Goal: Transaction & Acquisition: Obtain resource

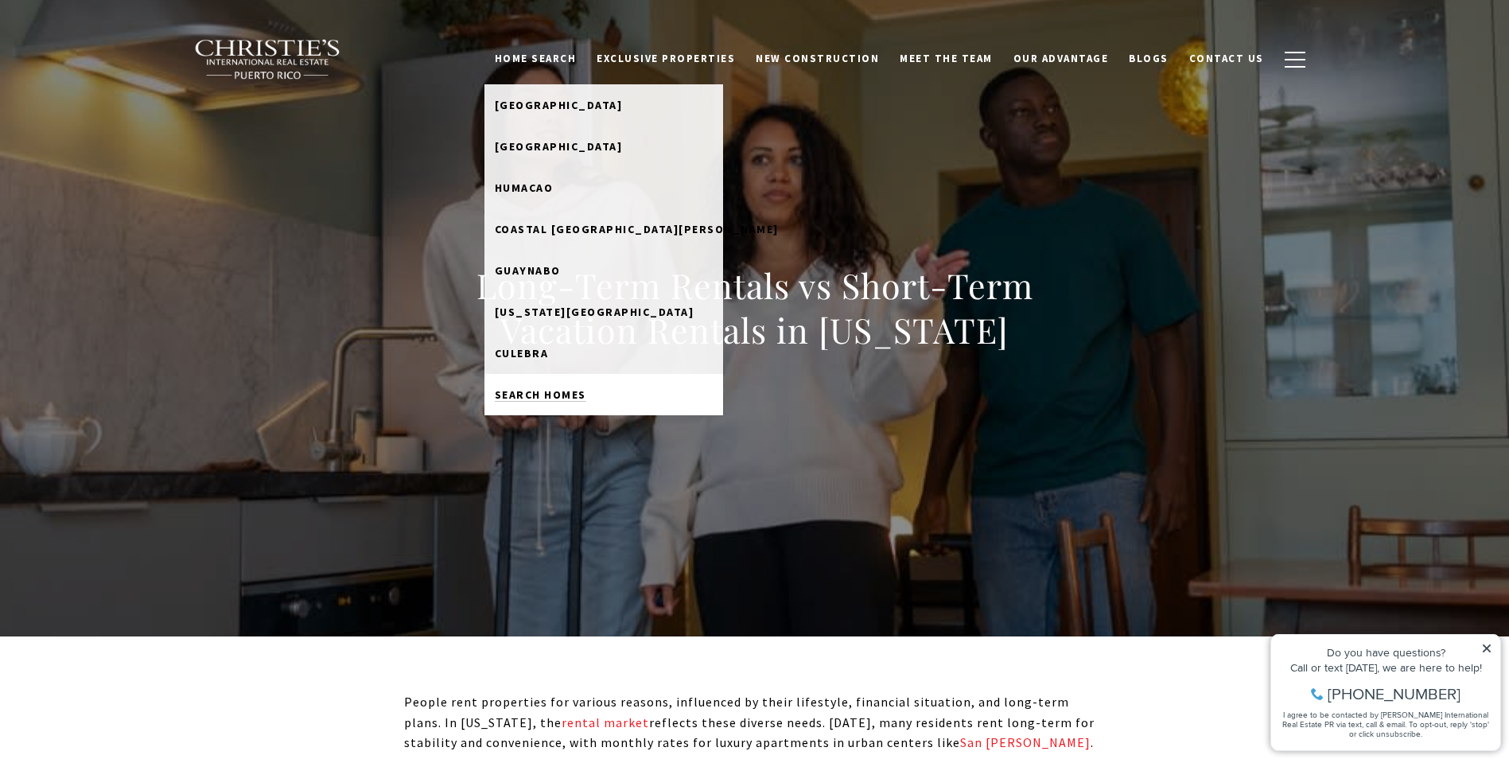
click at [585, 394] on span "Search Homes" at bounding box center [540, 394] width 91 height 14
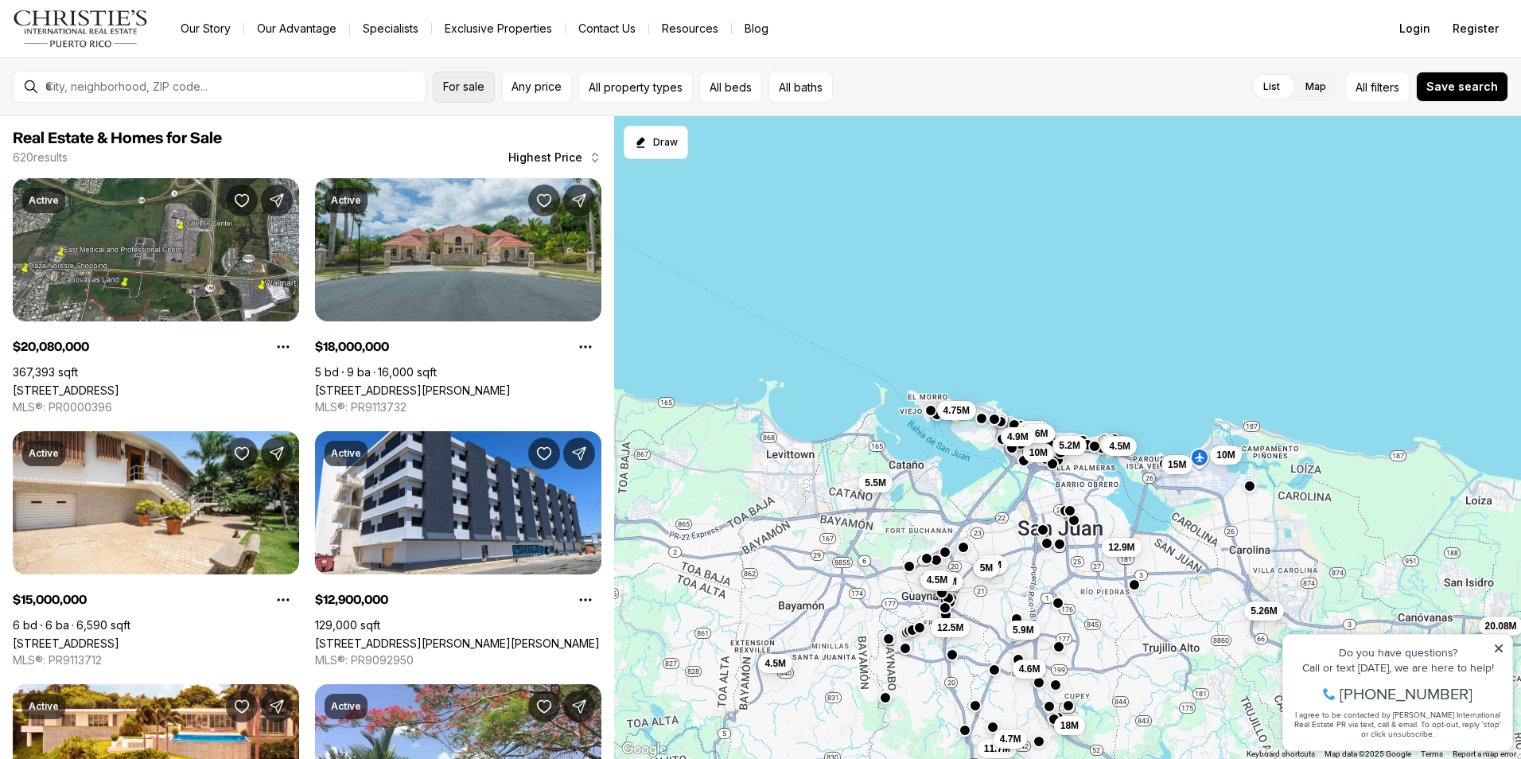
click at [465, 93] on button "For sale" at bounding box center [464, 87] width 62 height 31
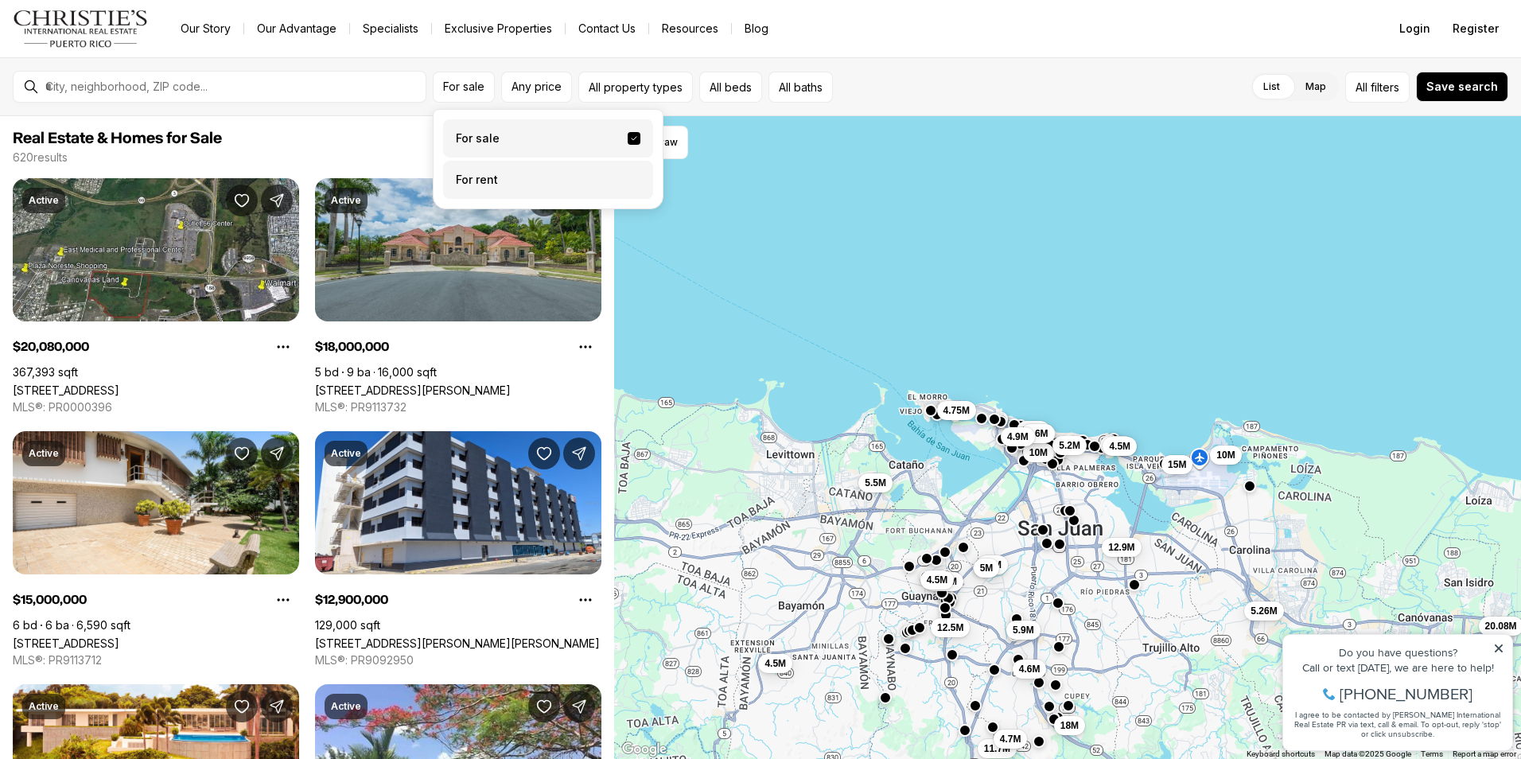
click at [503, 185] on label "For rent" at bounding box center [548, 180] width 210 height 38
click at [628, 173] on button "For rent" at bounding box center [634, 173] width 13 height 0
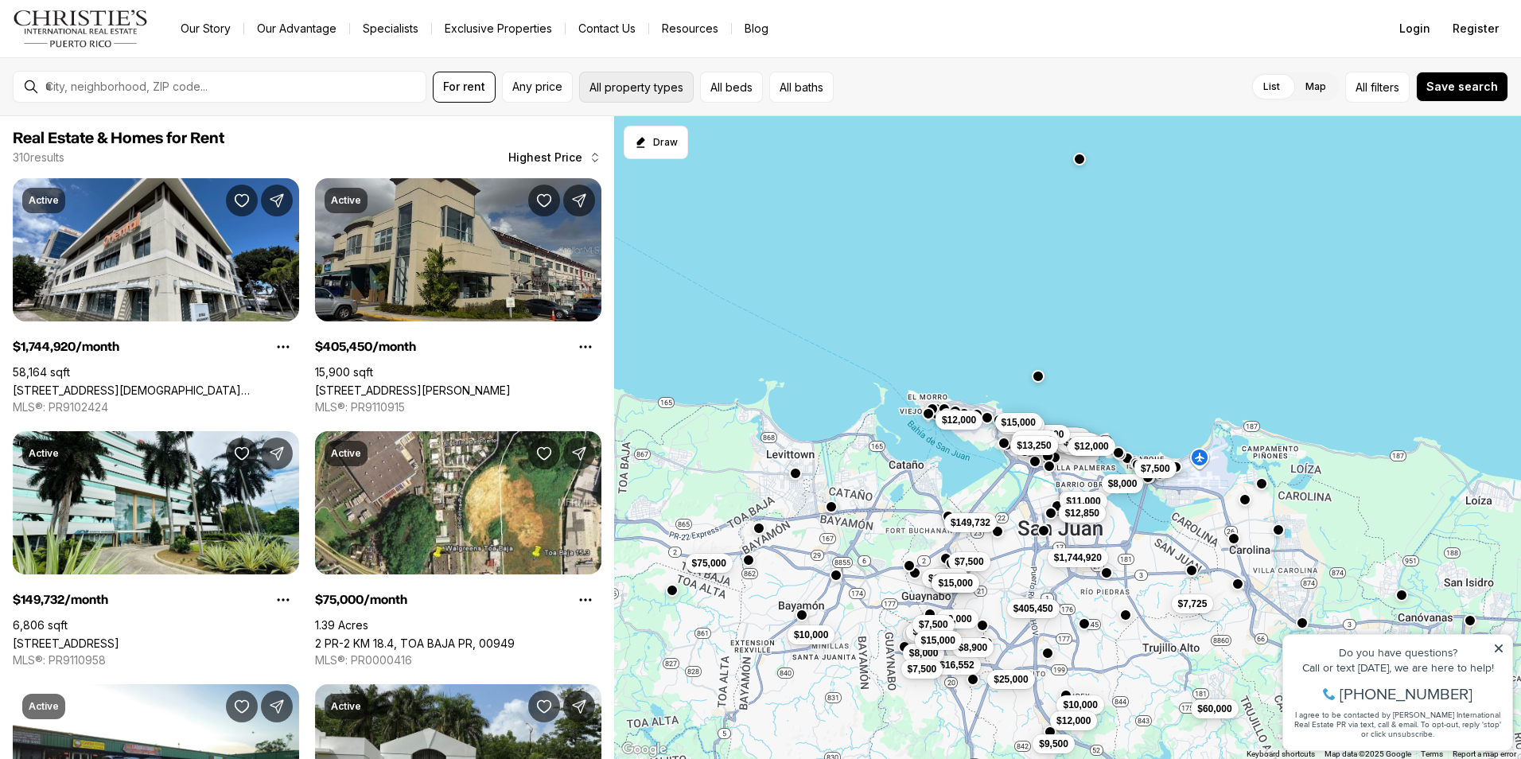
click at [608, 86] on button "All property types" at bounding box center [636, 87] width 115 height 31
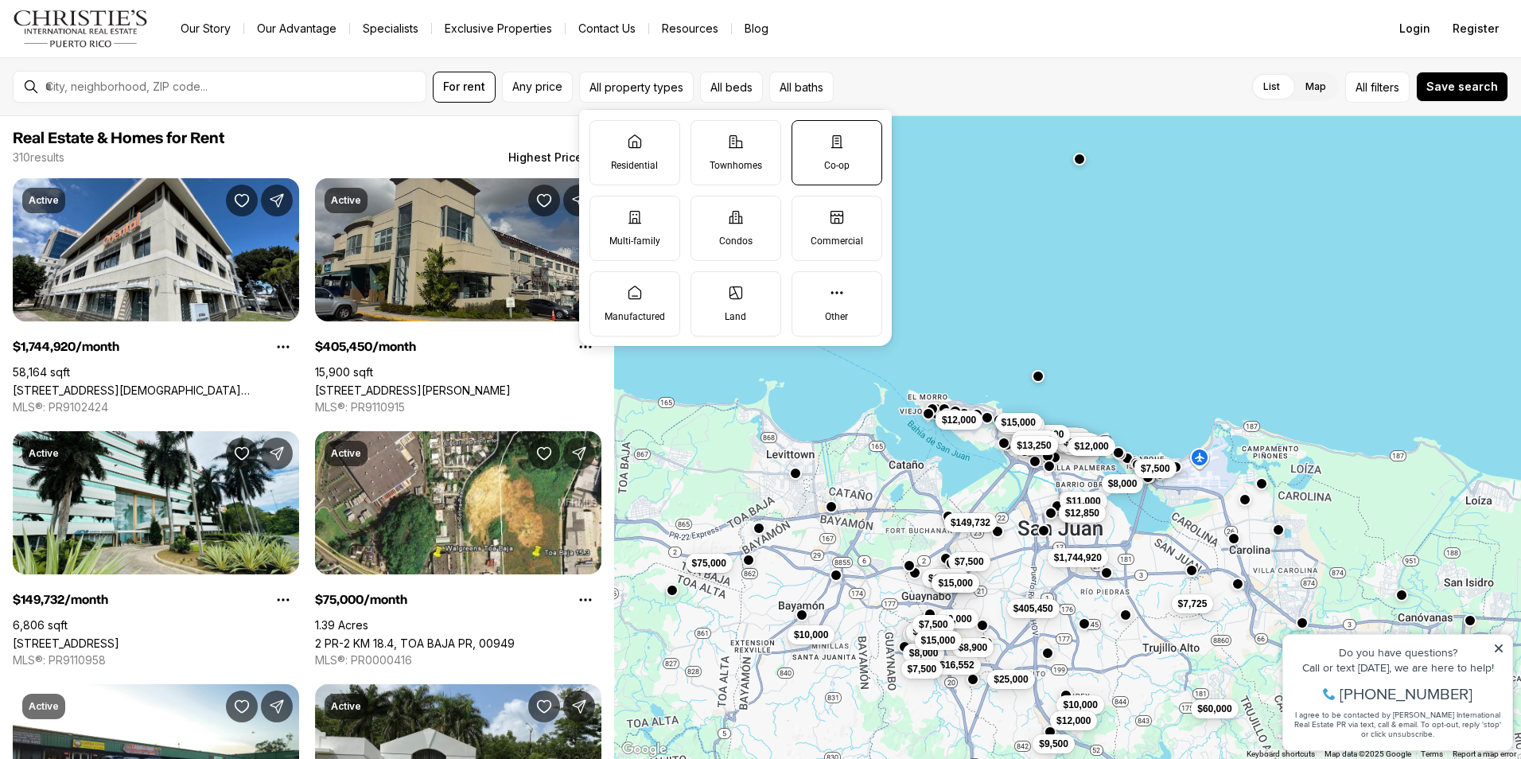
click at [842, 173] on label "Co-op" at bounding box center [836, 152] width 91 height 65
click at [808, 137] on button "Co-op" at bounding box center [800, 129] width 16 height 16
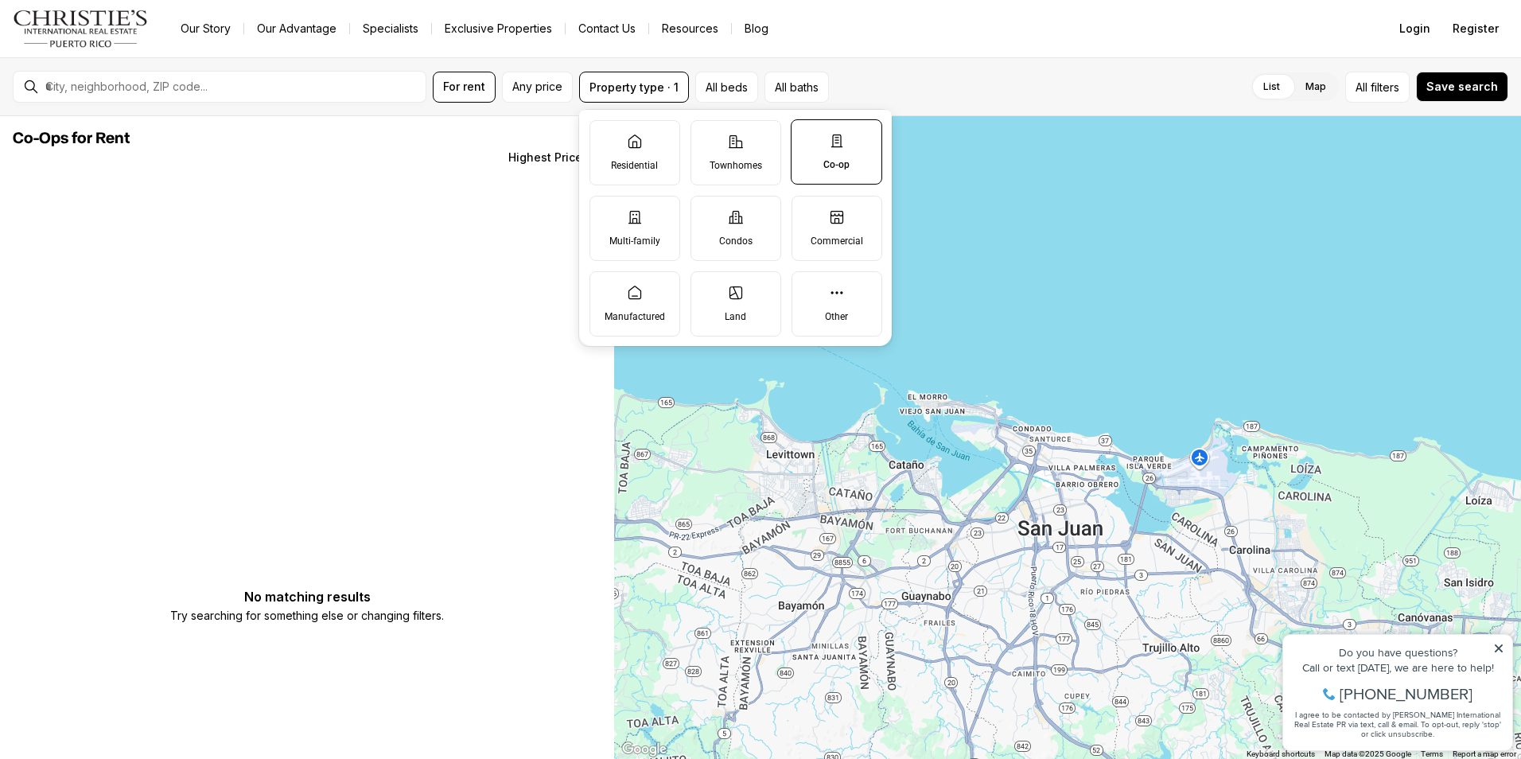
click at [822, 148] on label "Co-op" at bounding box center [836, 151] width 91 height 65
click at [807, 136] on button "Co-op" at bounding box center [799, 128] width 16 height 16
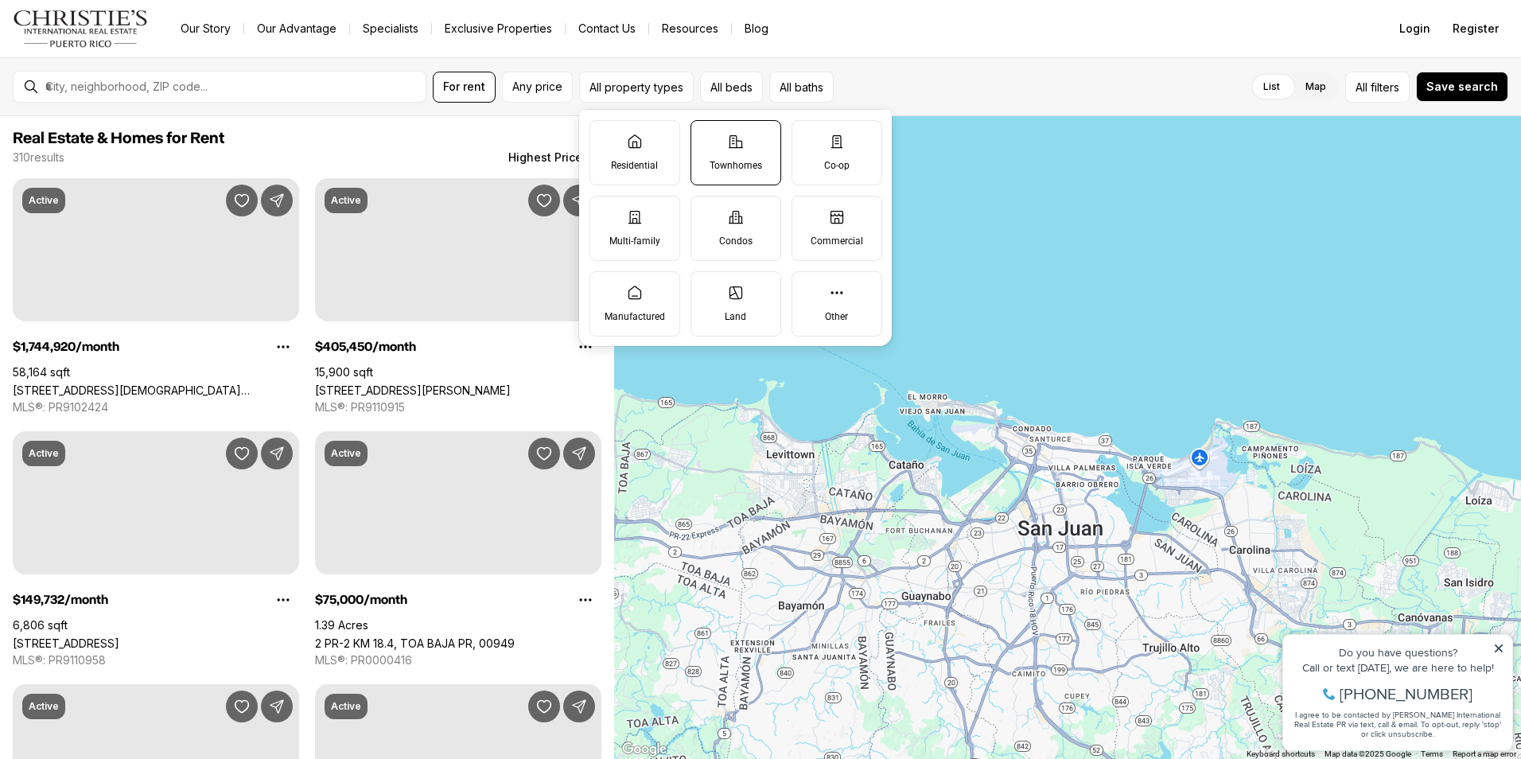
click at [740, 155] on label "Townhomes" at bounding box center [735, 152] width 91 height 65
click at [707, 137] on button "Townhomes" at bounding box center [699, 129] width 16 height 16
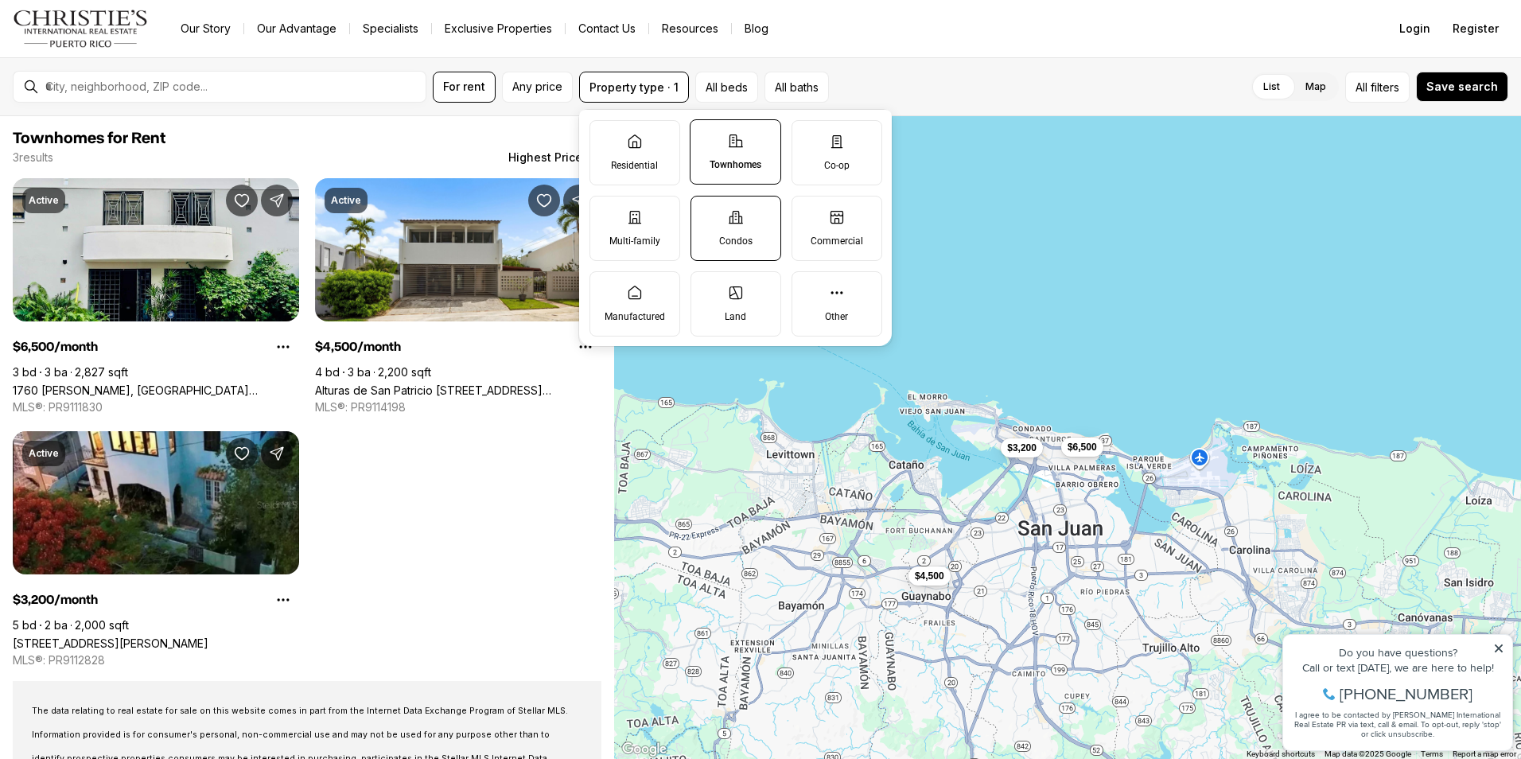
click at [744, 220] on label "Condos" at bounding box center [735, 228] width 91 height 65
click at [707, 212] on button "Condos" at bounding box center [699, 204] width 16 height 16
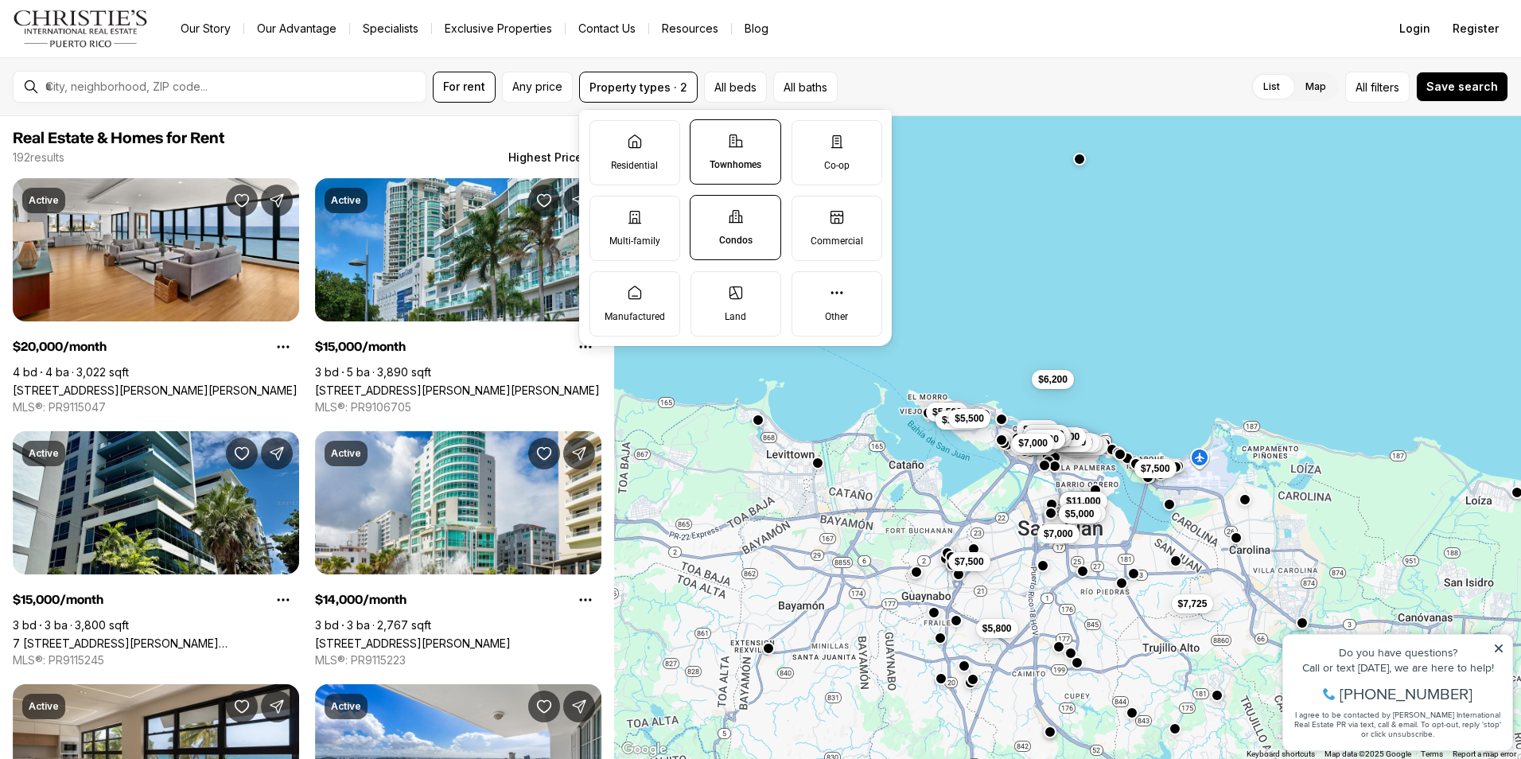
click at [734, 164] on p "Townhomes" at bounding box center [735, 164] width 52 height 13
click at [706, 136] on button "Townhomes" at bounding box center [698, 128] width 16 height 16
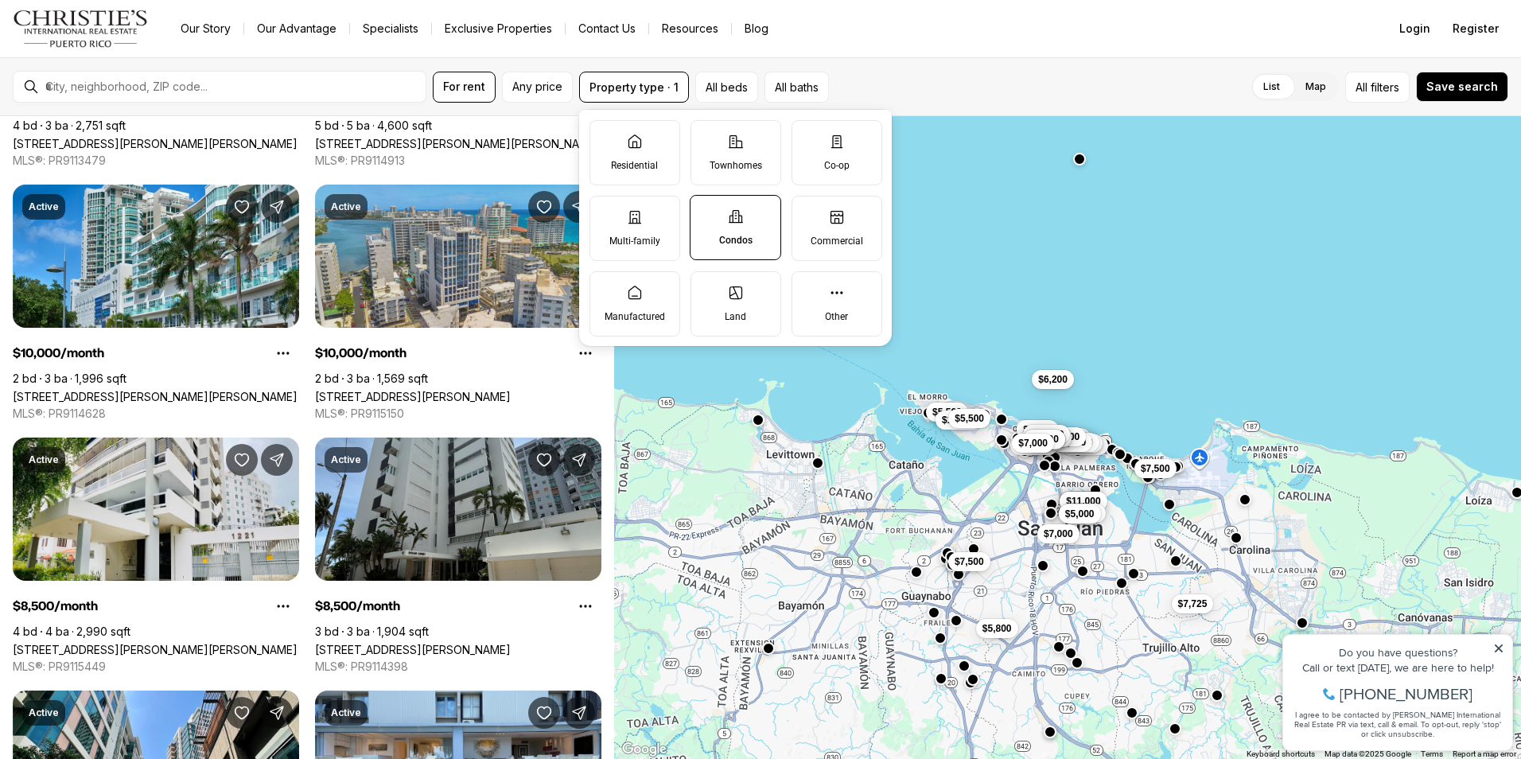
scroll to position [1193, 0]
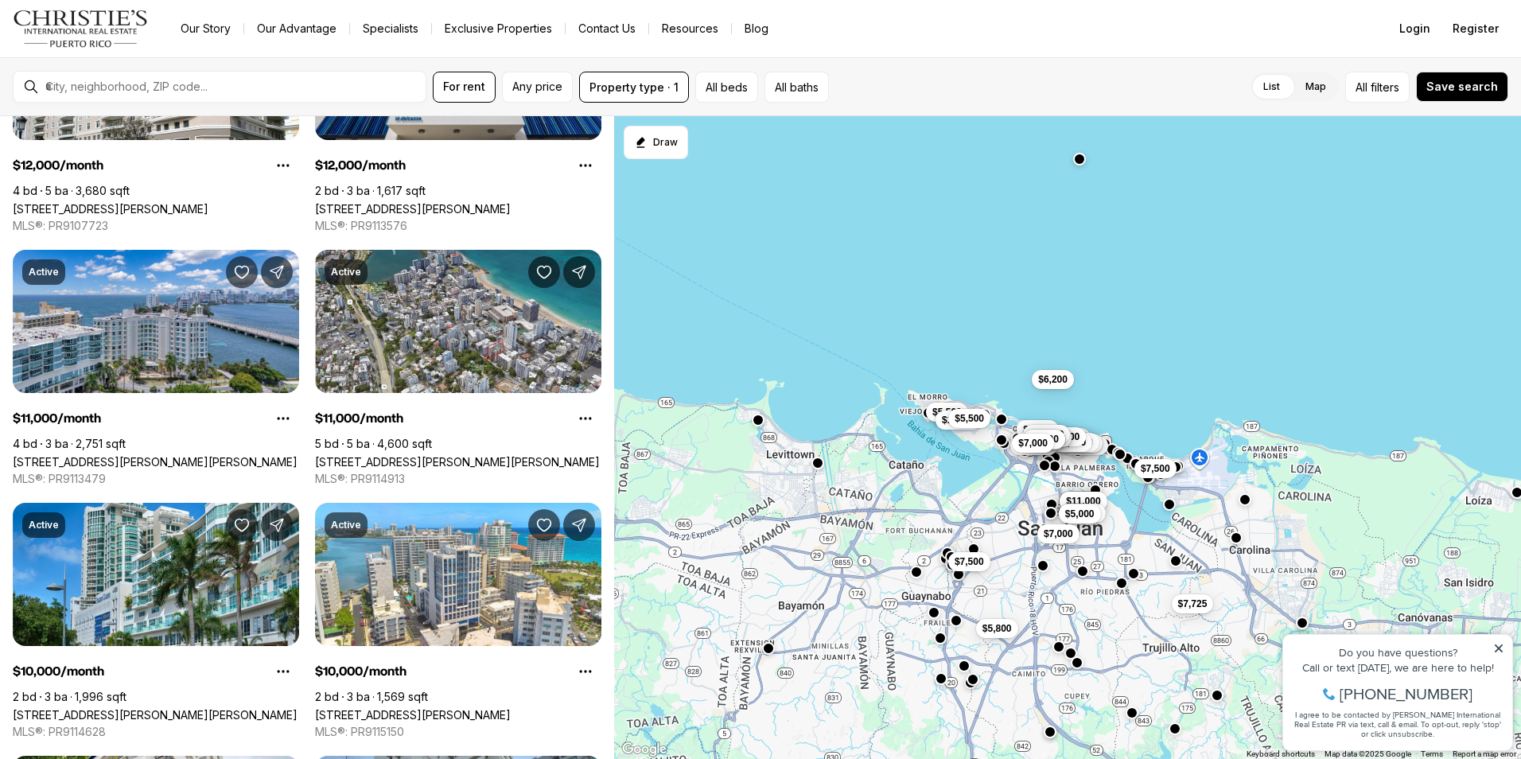
click at [918, 87] on div "List Map List Map All filters Save search" at bounding box center [1171, 87] width 673 height 31
click at [1374, 89] on span "All filters" at bounding box center [1377, 87] width 44 height 17
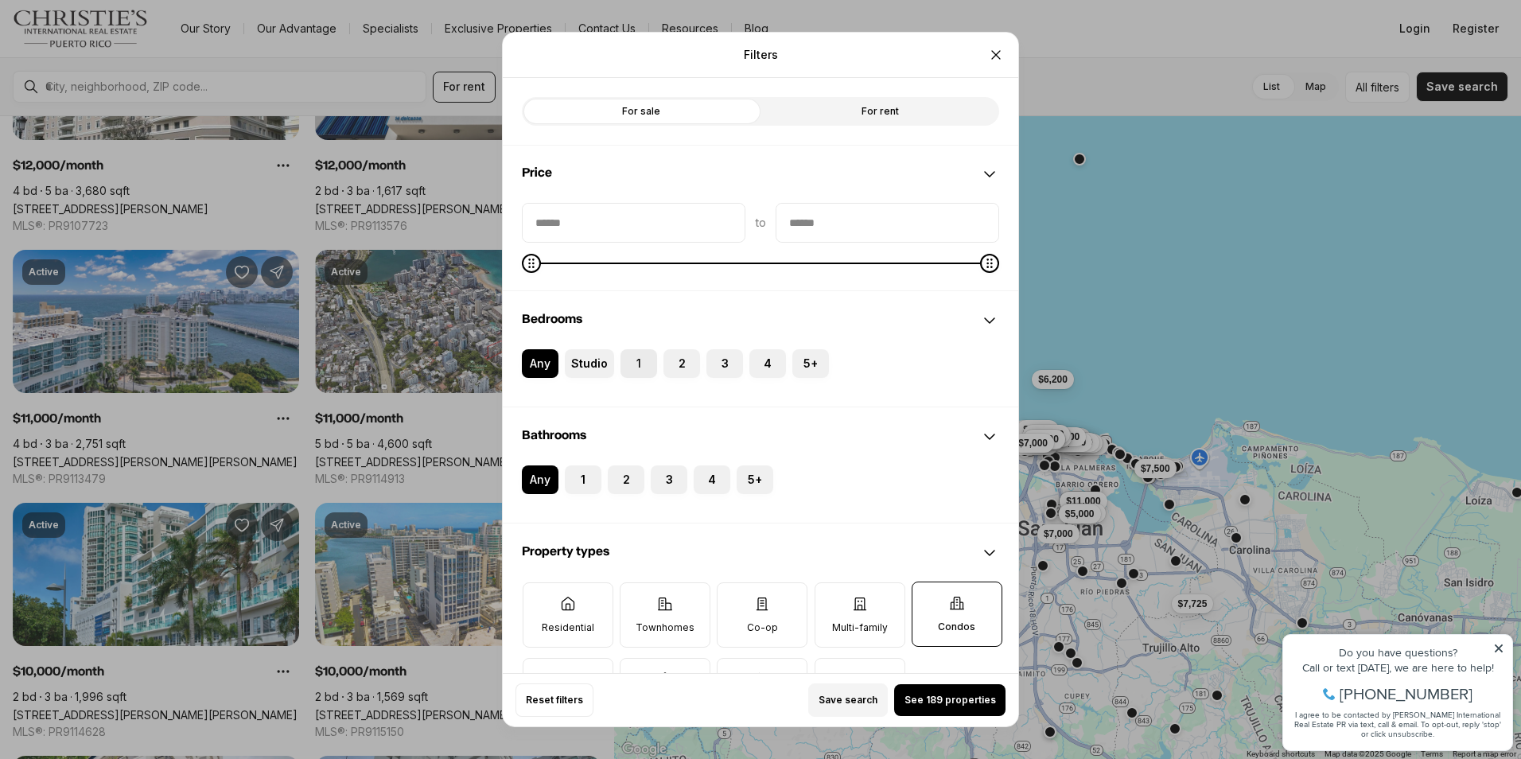
click at [639, 360] on label "1" at bounding box center [638, 363] width 37 height 29
click at [636, 360] on button "1" at bounding box center [628, 357] width 16 height 16
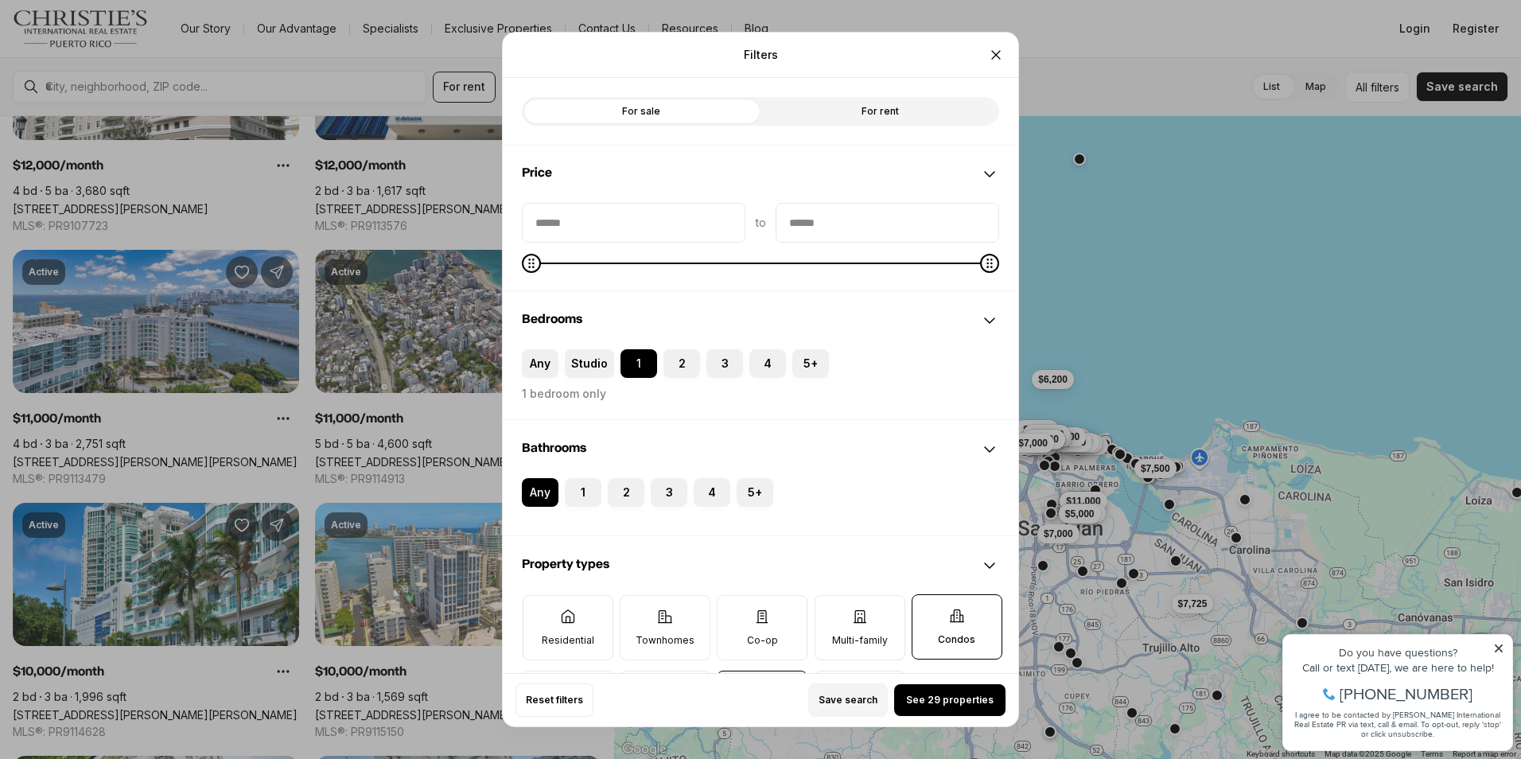
scroll to position [159, 0]
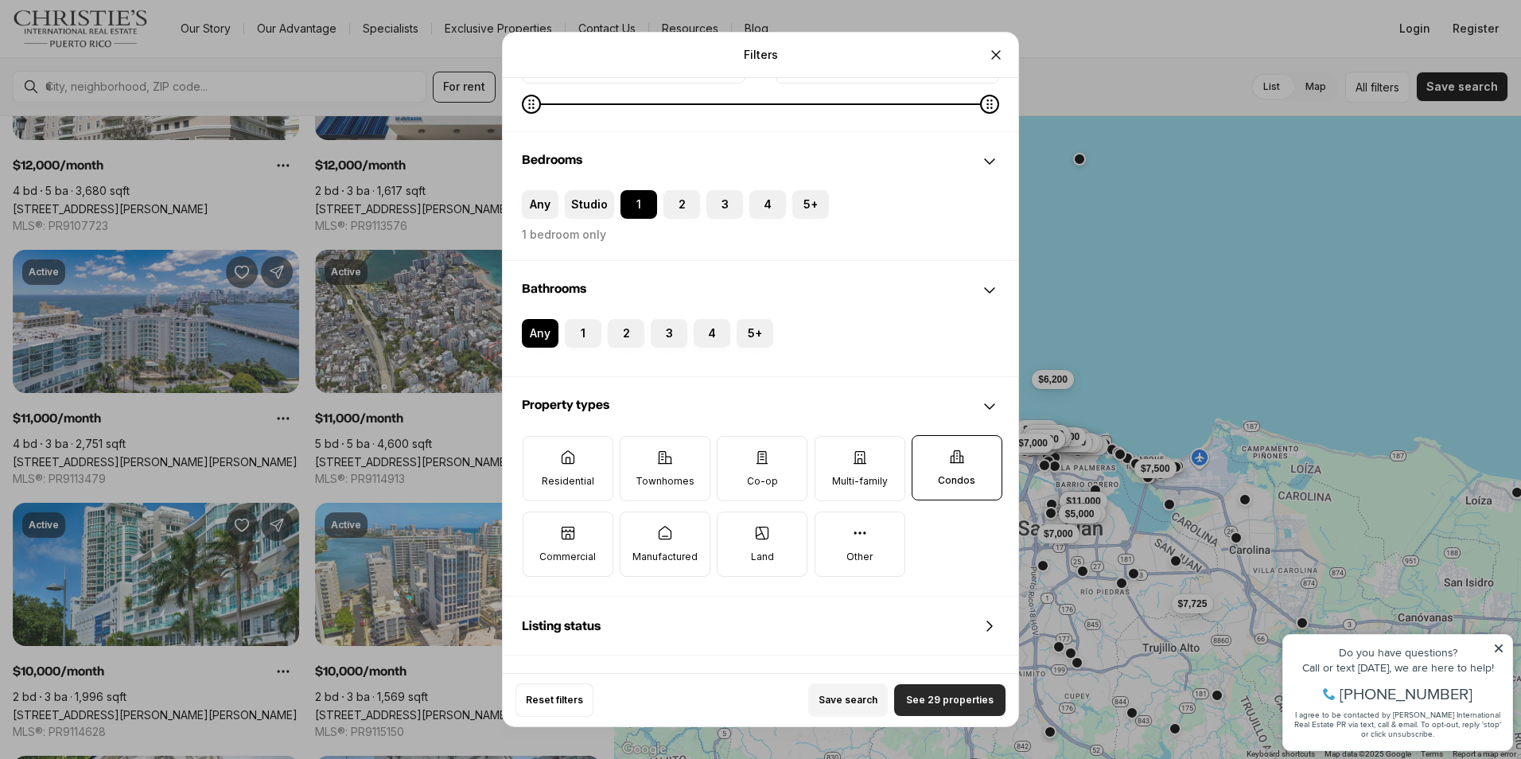
click at [956, 702] on span "See 29 properties" at bounding box center [949, 700] width 87 height 13
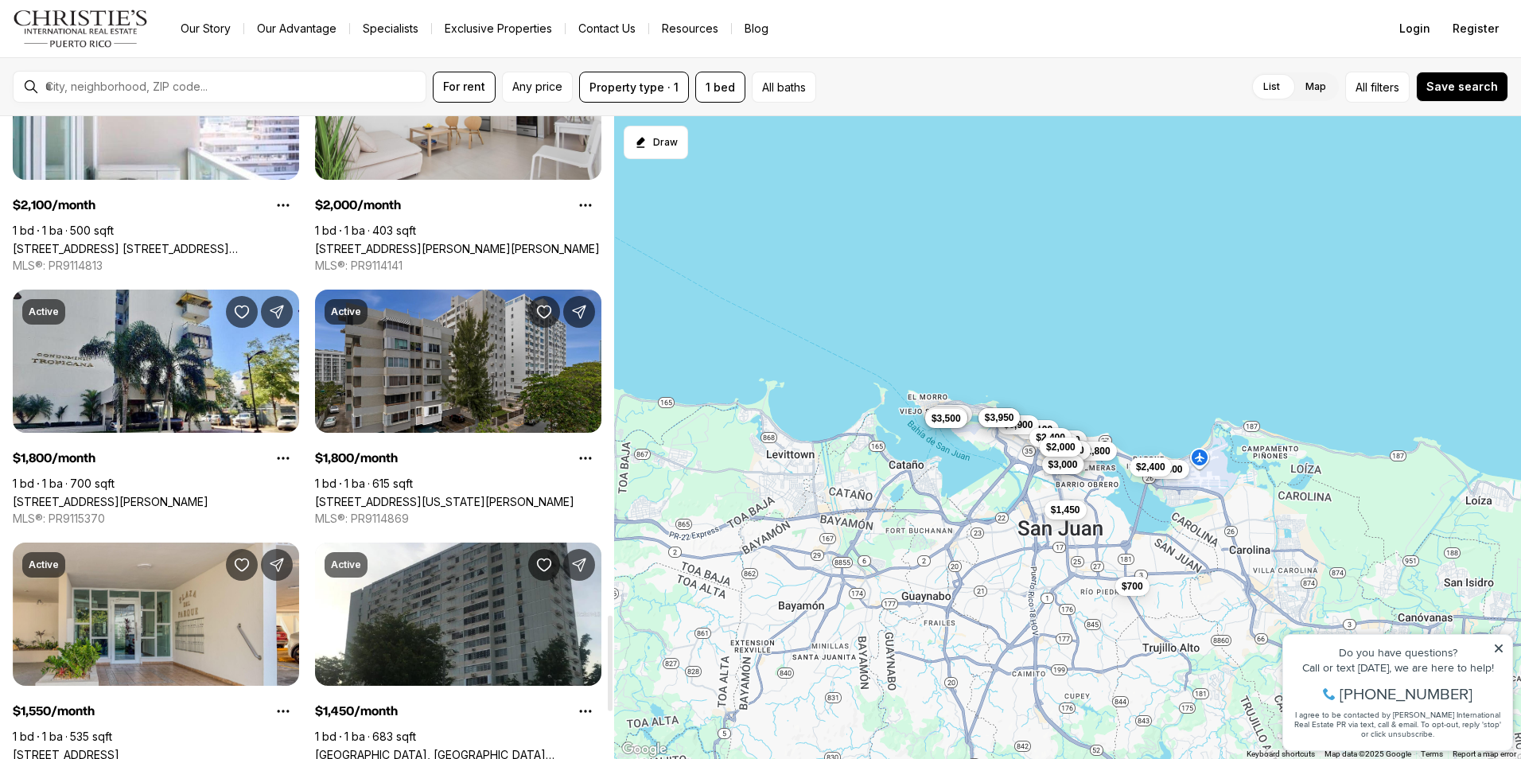
scroll to position [3341, 0]
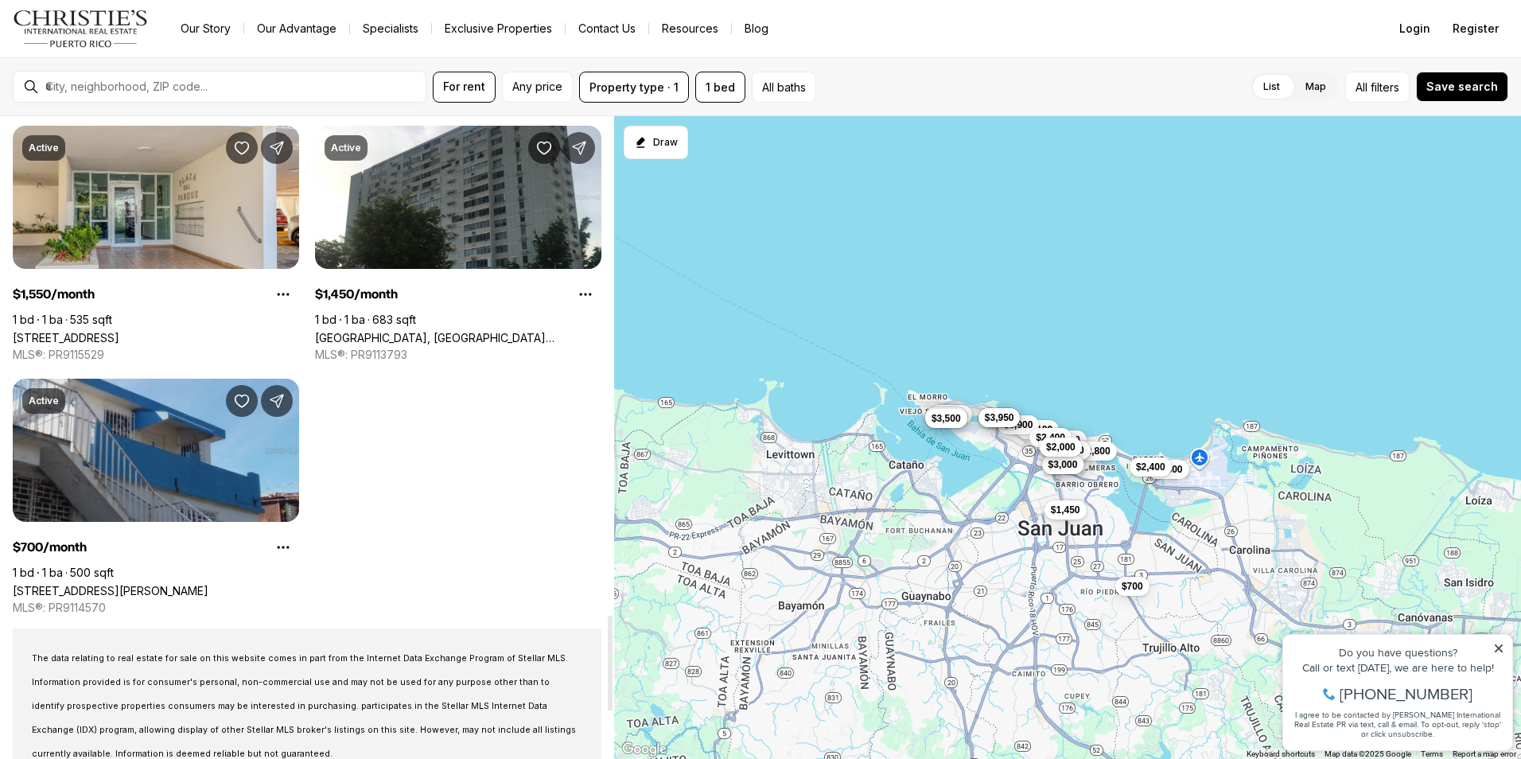
click at [202, 584] on link "[STREET_ADDRESS][PERSON_NAME]" at bounding box center [111, 591] width 196 height 14
